Goal: Find specific page/section: Find specific page/section

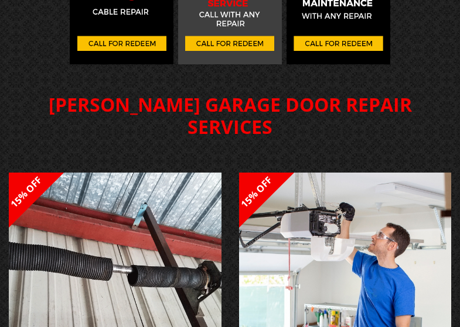
scroll to position [9982, 0]
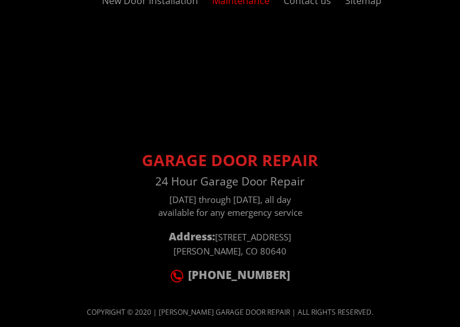
click at [212, 7] on link "Maintenance" at bounding box center [240, 0] width 57 height 13
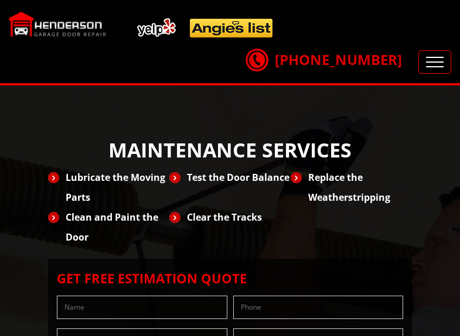
scroll to position [2034, 0]
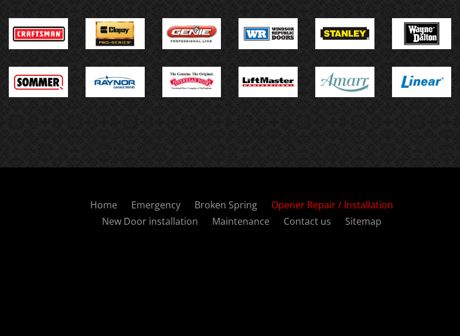
click at [271, 199] on link "Opener Repair / Installation" at bounding box center [332, 205] width 122 height 13
